Goal: Find specific page/section: Find specific page/section

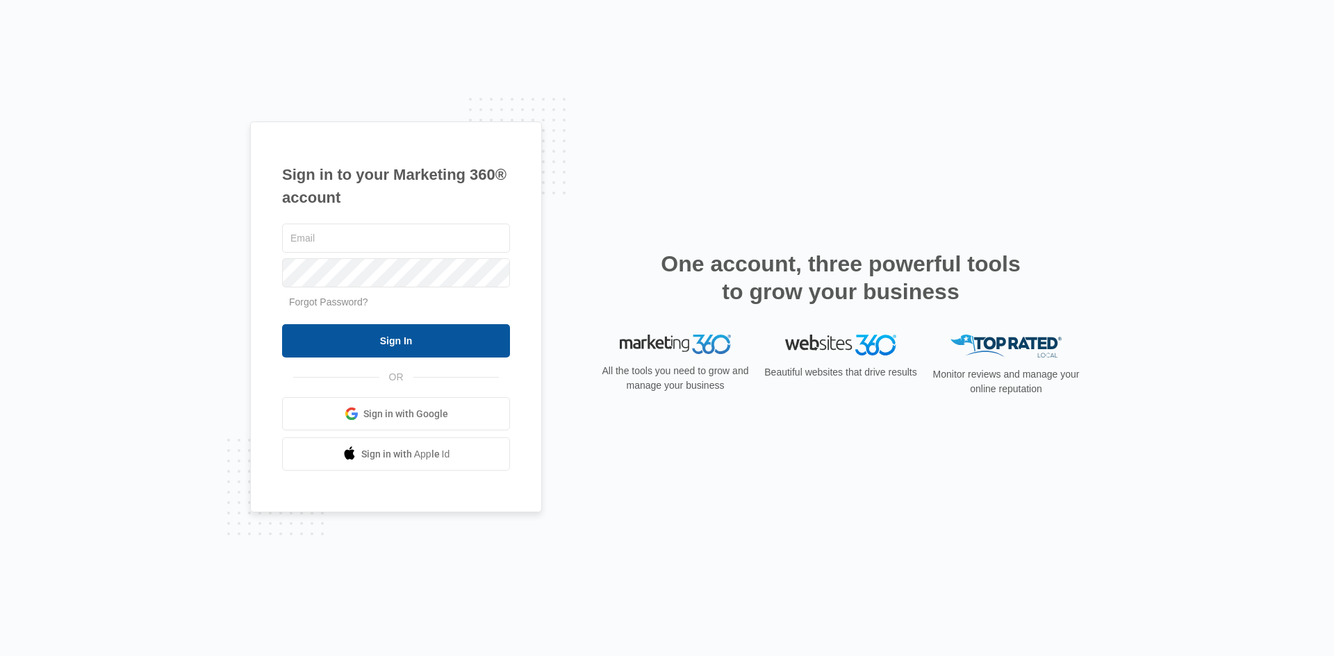
type input "[PERSON_NAME][EMAIL_ADDRESS][PERSON_NAME][DOMAIN_NAME]"
click at [430, 347] on input "Sign In" at bounding box center [396, 340] width 228 height 33
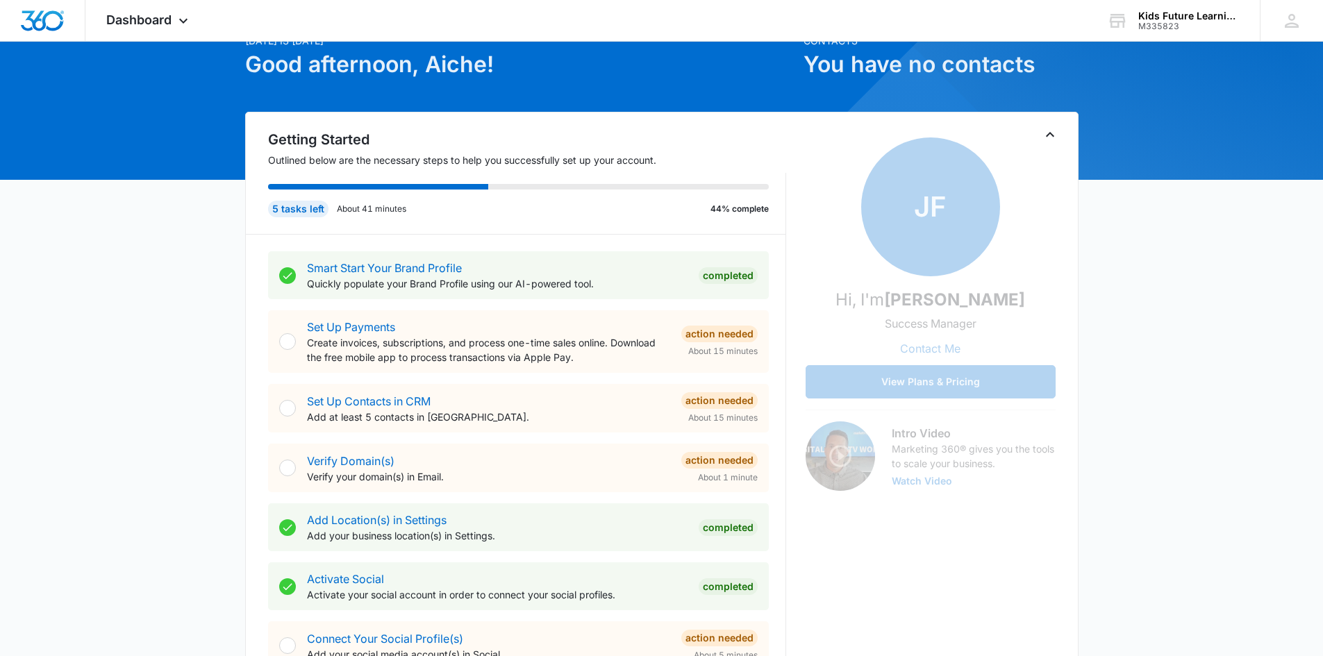
scroll to position [69, 0]
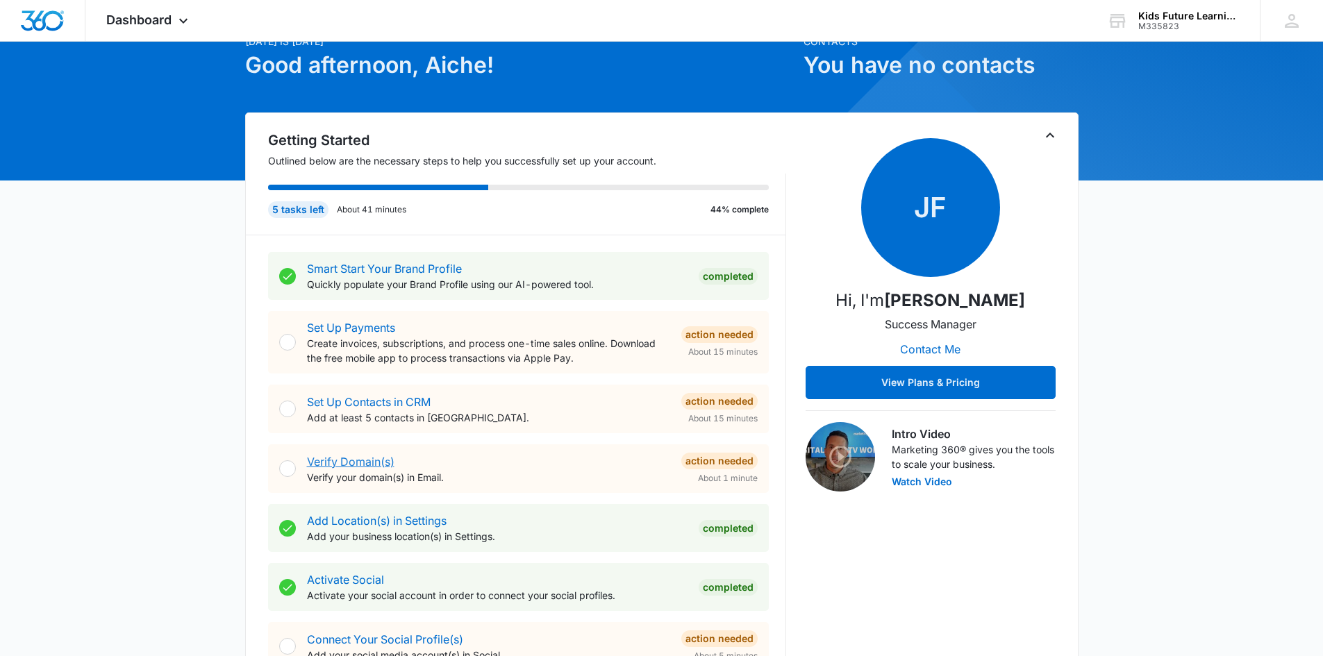
click at [323, 462] on link "Verify Domain(s)" at bounding box center [351, 462] width 88 height 14
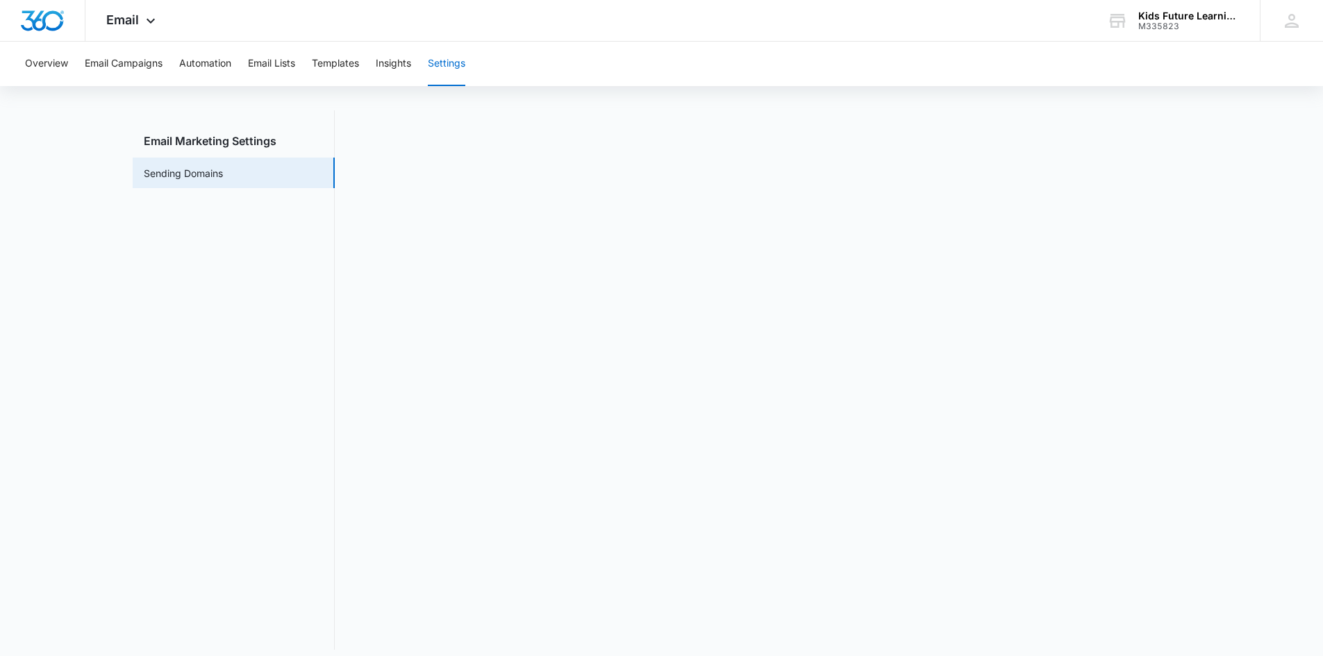
scroll to position [31, 0]
click at [49, 63] on button "Overview" at bounding box center [46, 64] width 43 height 44
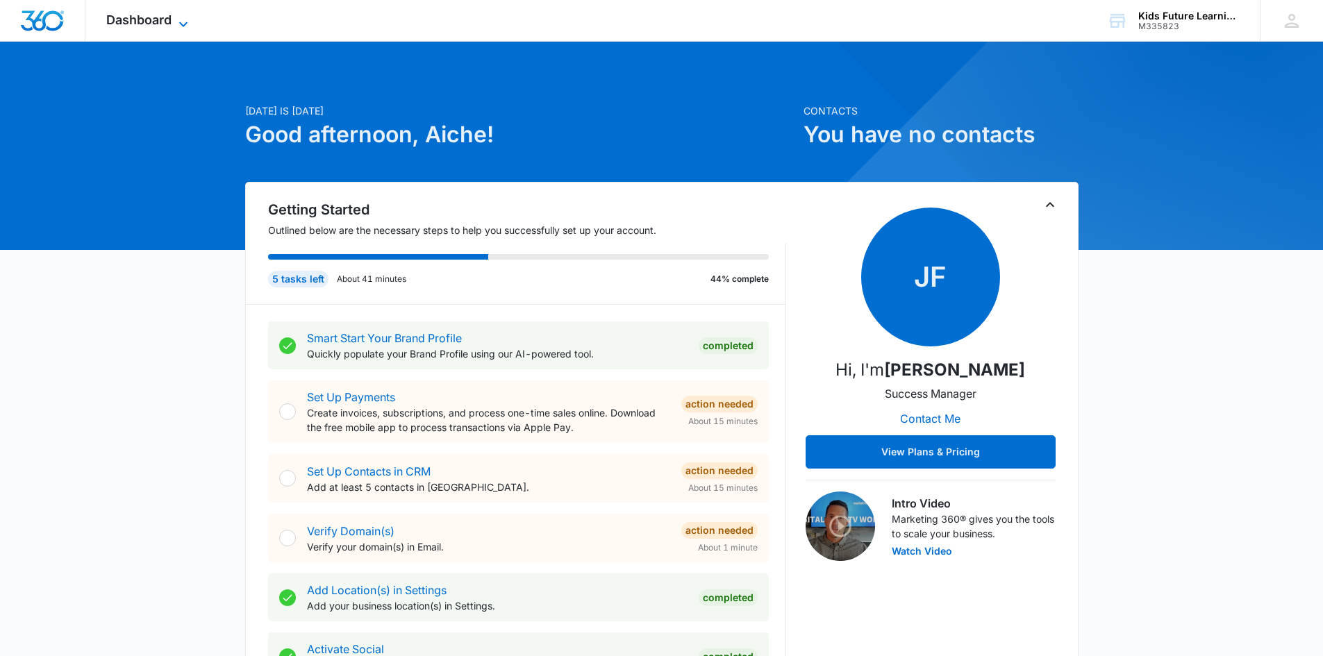
click at [175, 20] on div "Dashboard Apps Reputation Websites Forms CRM Email Social Payments POS Content …" at bounding box center [148, 20] width 127 height 41
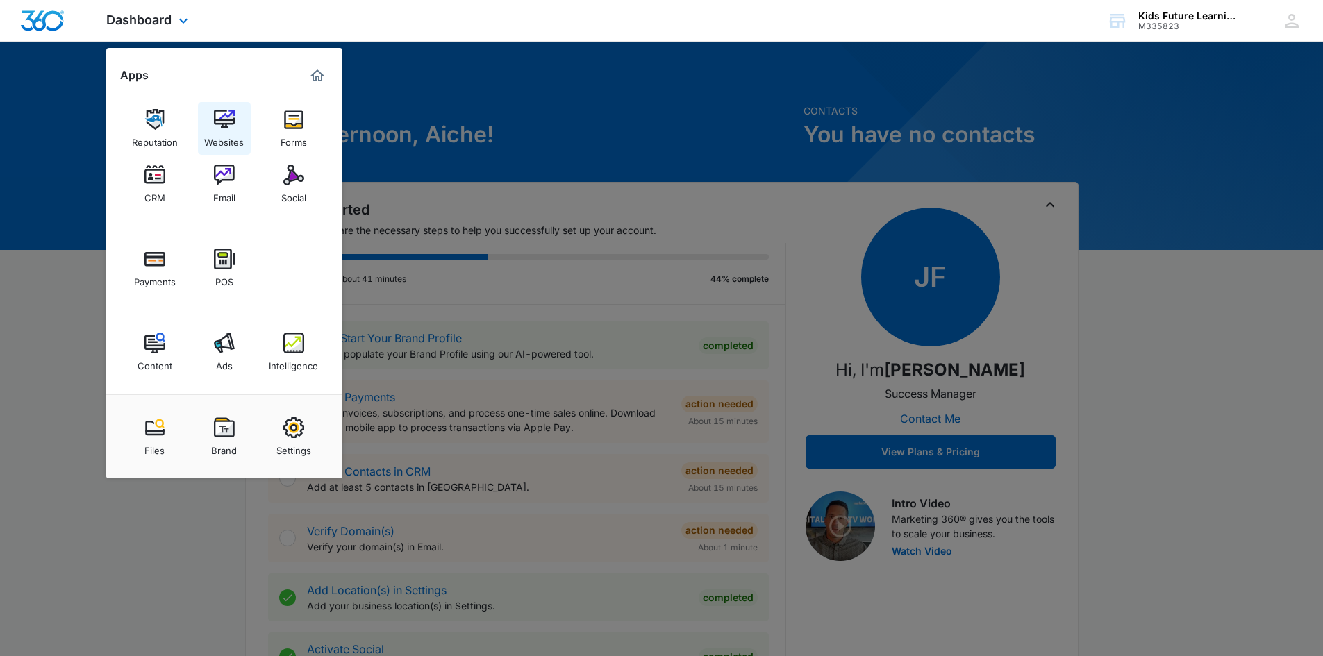
click at [226, 130] on div "Websites" at bounding box center [224, 139] width 40 height 18
